Goal: Information Seeking & Learning: Learn about a topic

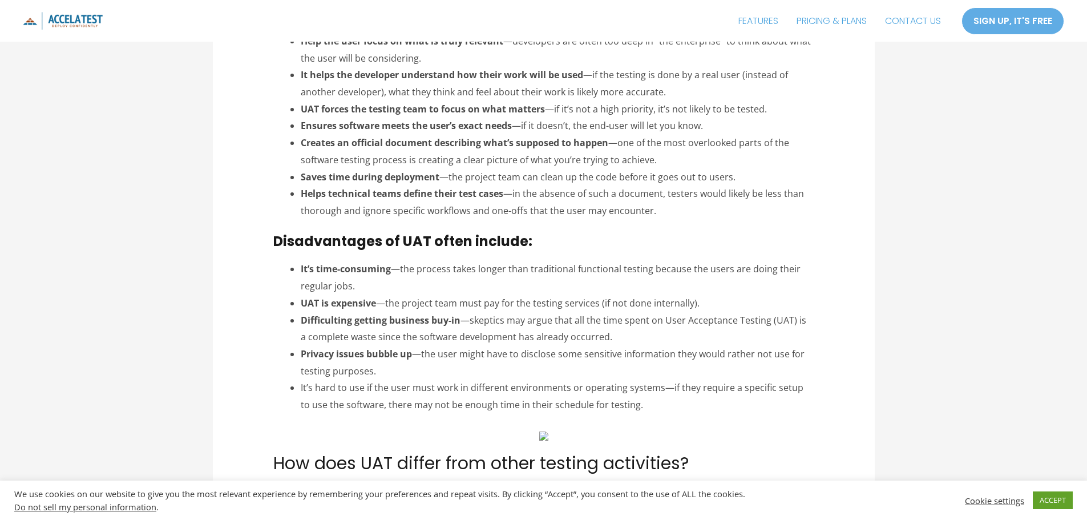
scroll to position [6300, 0]
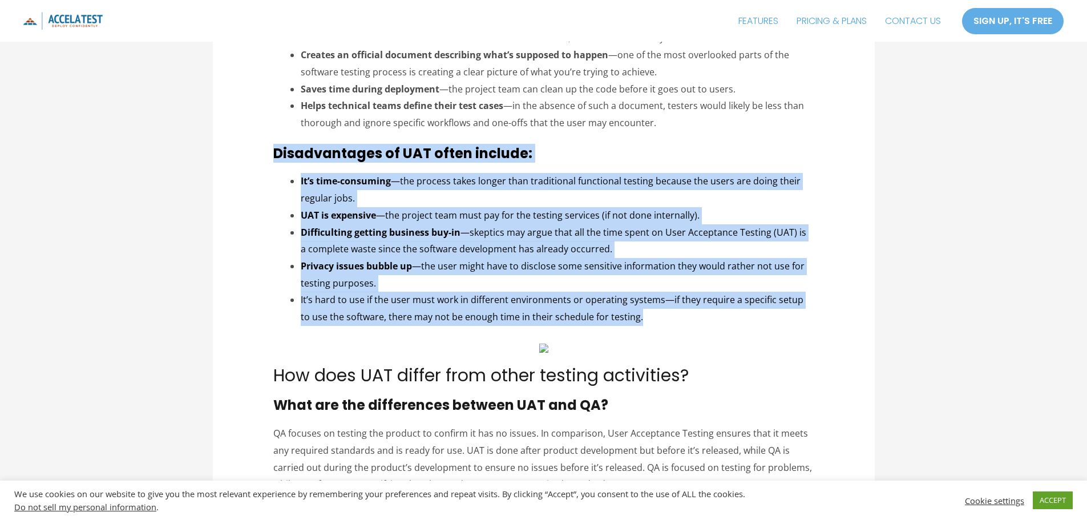
drag, startPoint x: 271, startPoint y: 115, endPoint x: 703, endPoint y: 286, distance: 464.6
copy div "Disadvantages of UAT often include: It’s time-consuming —the process takes long…"
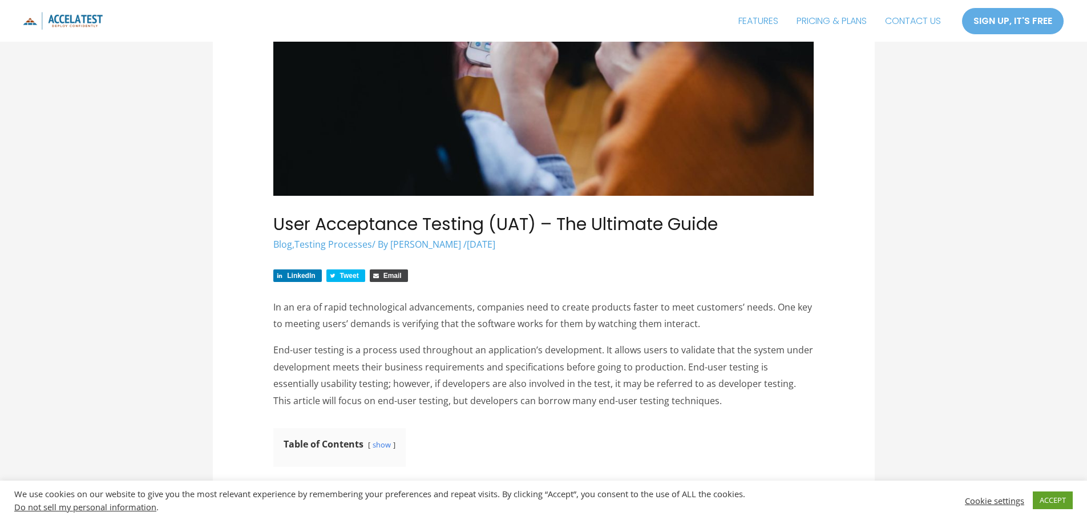
scroll to position [398, 0]
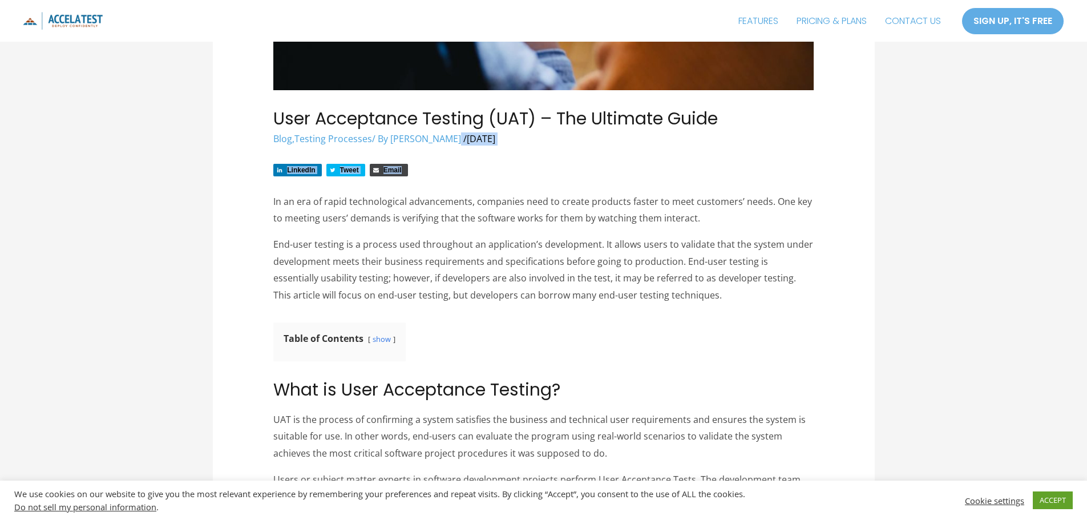
drag, startPoint x: 456, startPoint y: 145, endPoint x: 433, endPoint y: 148, distance: 23.6
click at [435, 108] on h1 "User Acceptance Testing (UAT) – The Ultimate Guide" at bounding box center [543, 118] width 540 height 21
drag, startPoint x: 393, startPoint y: 136, endPoint x: 454, endPoint y: 142, distance: 61.8
click at [454, 142] on div "Blog , Testing Processes / By [PERSON_NAME] / [DATE] [DATE]" at bounding box center [543, 138] width 540 height 13
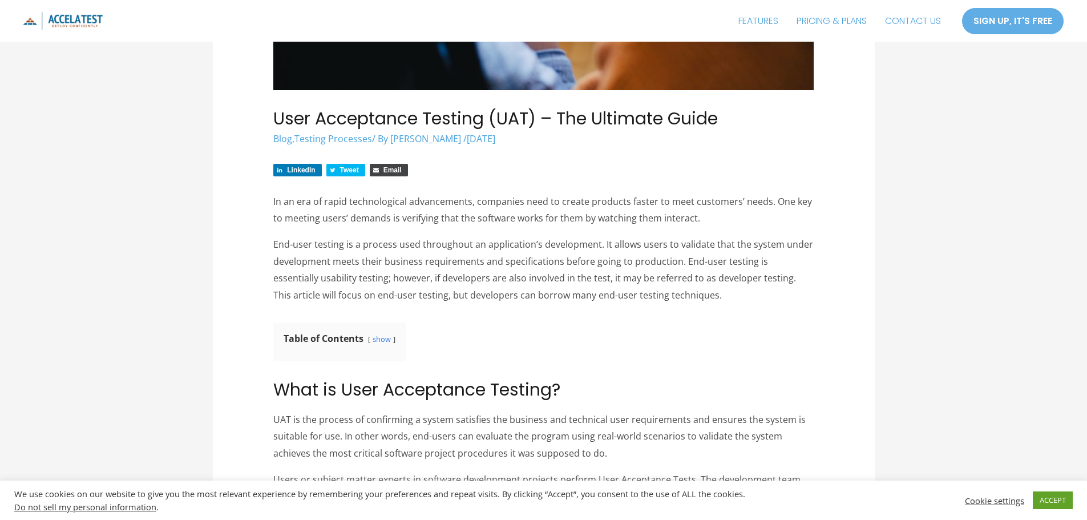
copy span "[PERSON_NAME]"
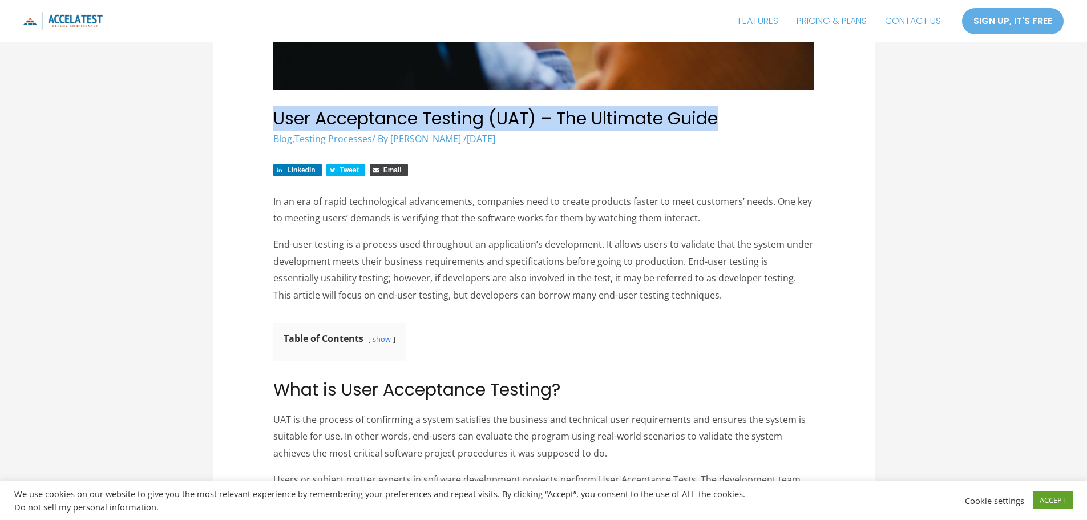
drag, startPoint x: 274, startPoint y: 122, endPoint x: 764, endPoint y: 122, distance: 490.2
click at [764, 122] on h1 "User Acceptance Testing (UAT) – The Ultimate Guide" at bounding box center [543, 118] width 540 height 21
copy h1 "User Acceptance Testing (UAT) – The Ultimate Guide"
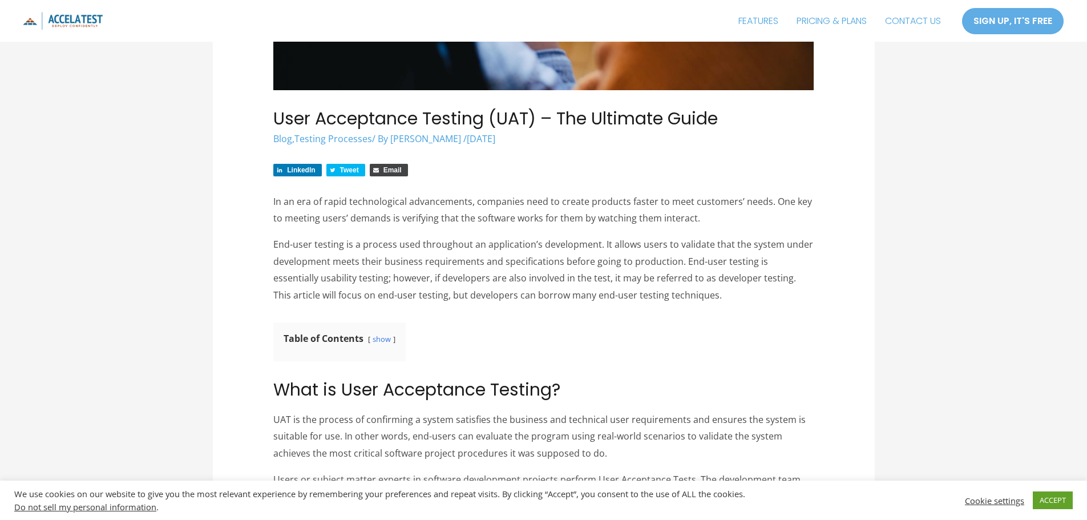
drag, startPoint x: 627, startPoint y: 313, endPoint x: 579, endPoint y: 264, distance: 69.0
